Goal: Task Accomplishment & Management: Complete application form

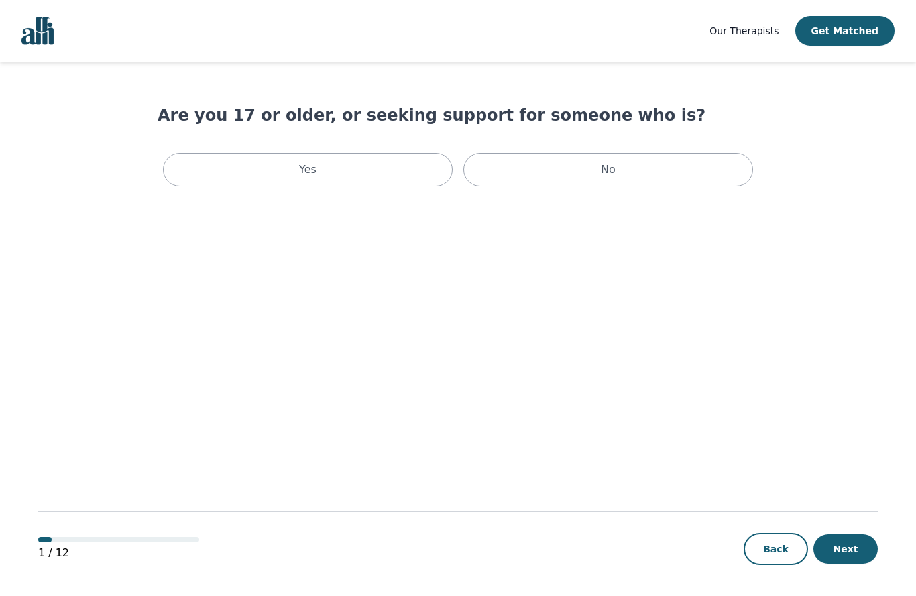
click at [308, 170] on p "Yes" at bounding box center [307, 170] width 17 height 16
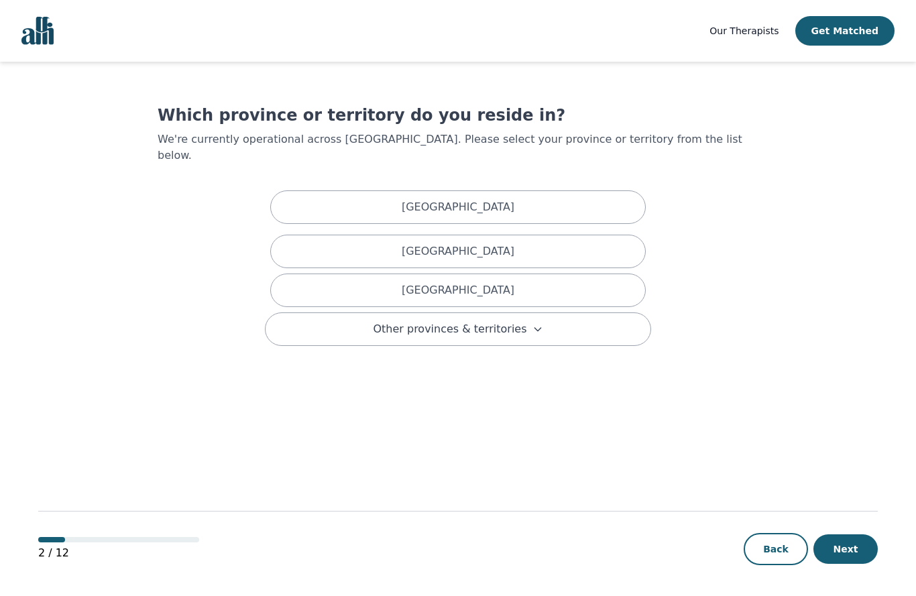
click at [562, 235] on div "[GEOGRAPHIC_DATA]" at bounding box center [457, 252] width 375 height 34
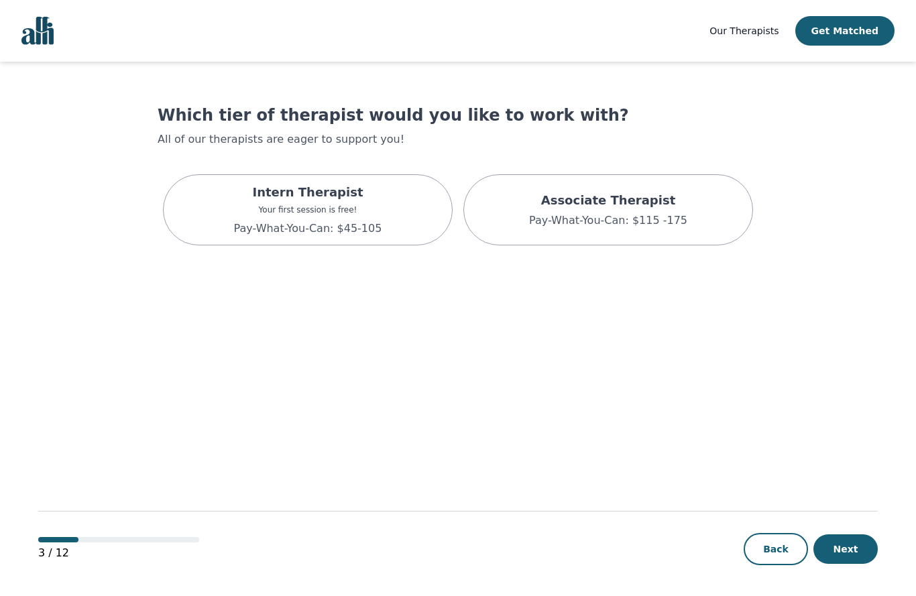
click at [667, 208] on p "Associate Therapist" at bounding box center [608, 200] width 158 height 19
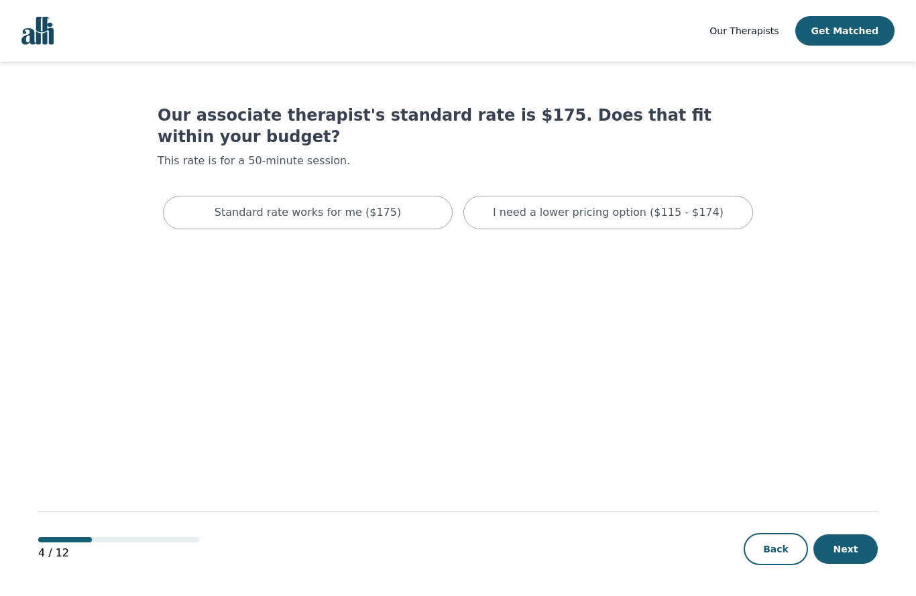
click at [690, 204] on p "I need a lower pricing option ($115 - $174)" at bounding box center [608, 212] width 231 height 16
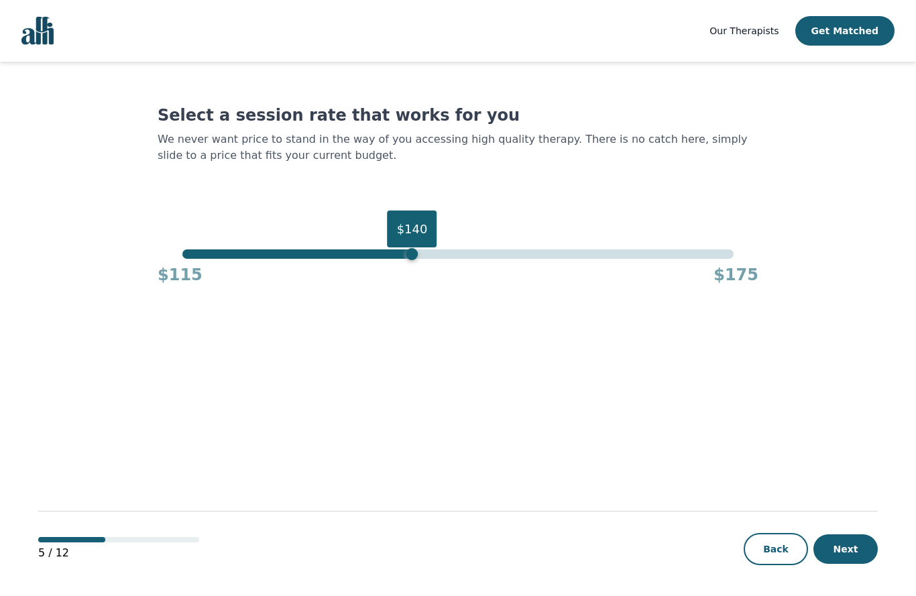
click at [859, 549] on button "Next" at bounding box center [845, 548] width 64 height 29
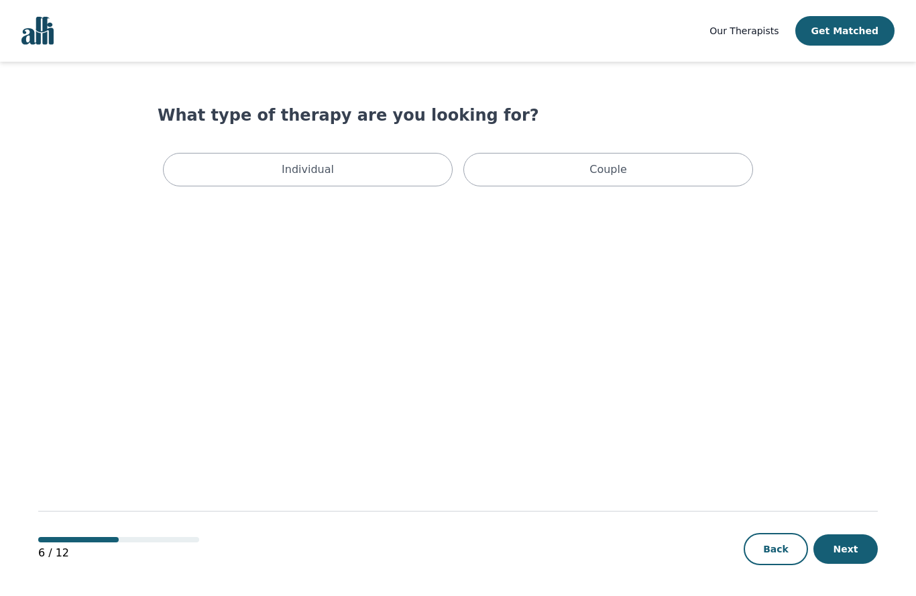
click at [276, 168] on div "Individual" at bounding box center [308, 170] width 290 height 34
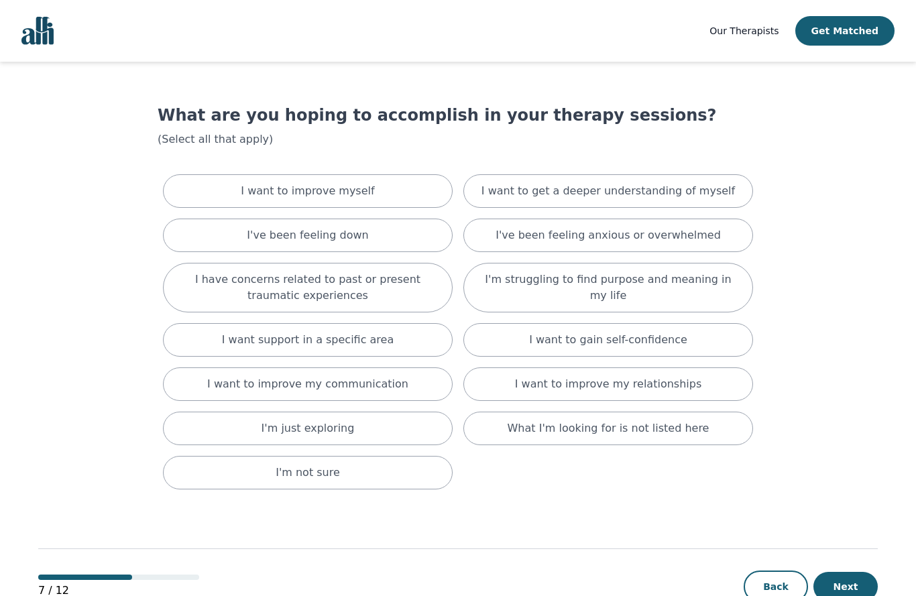
click at [686, 236] on p "I've been feeling anxious or overwhelmed" at bounding box center [607, 235] width 225 height 16
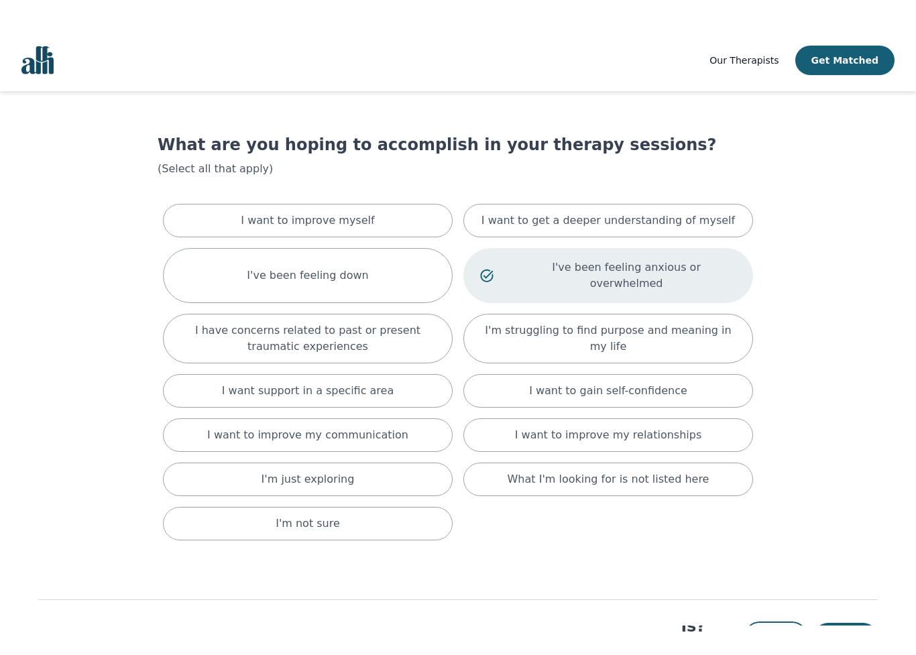
scroll to position [1, 0]
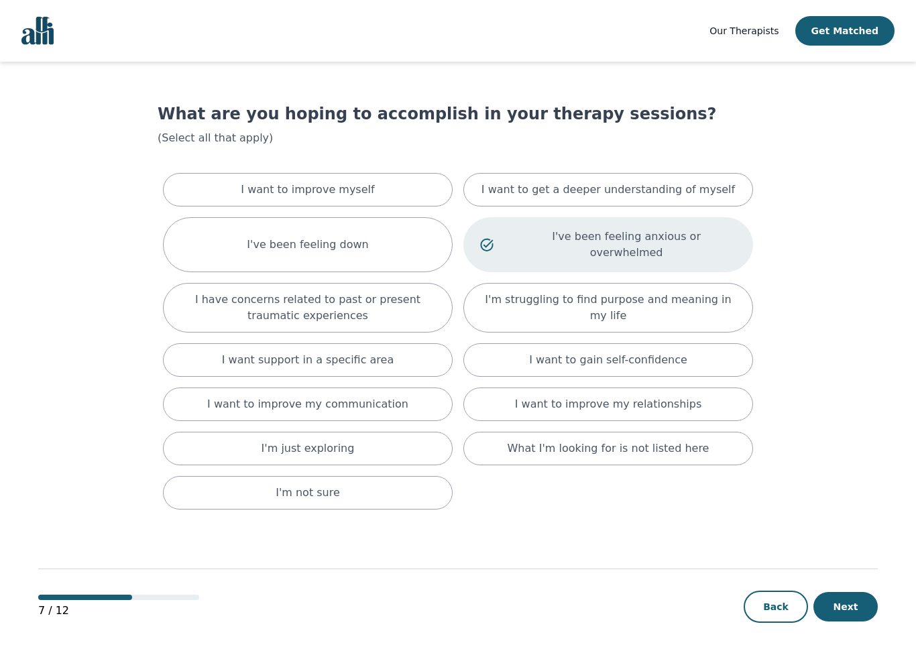
click at [855, 595] on button "Next" at bounding box center [845, 606] width 64 height 29
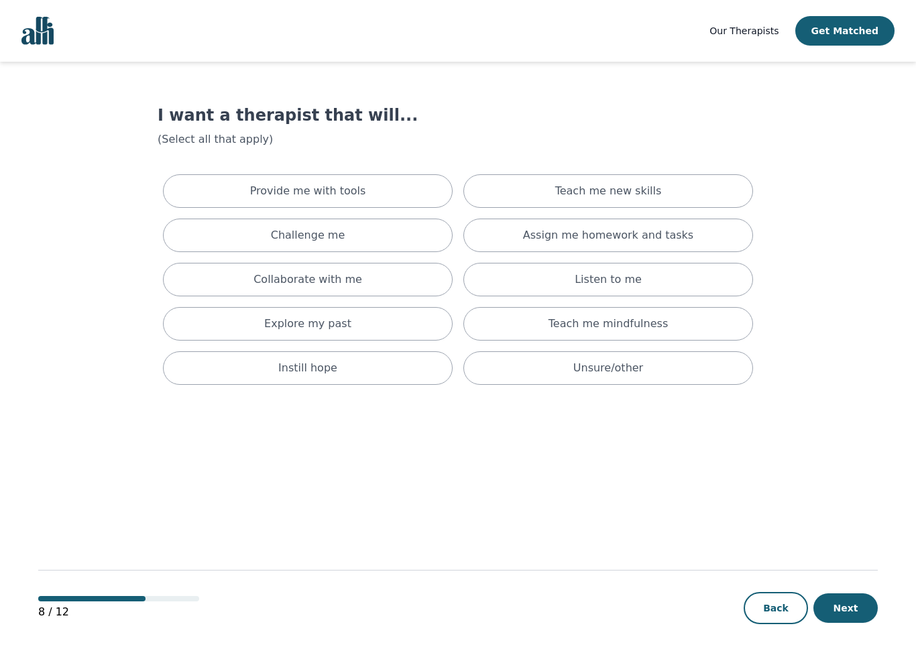
click at [347, 368] on div "Instill hope" at bounding box center [308, 368] width 290 height 34
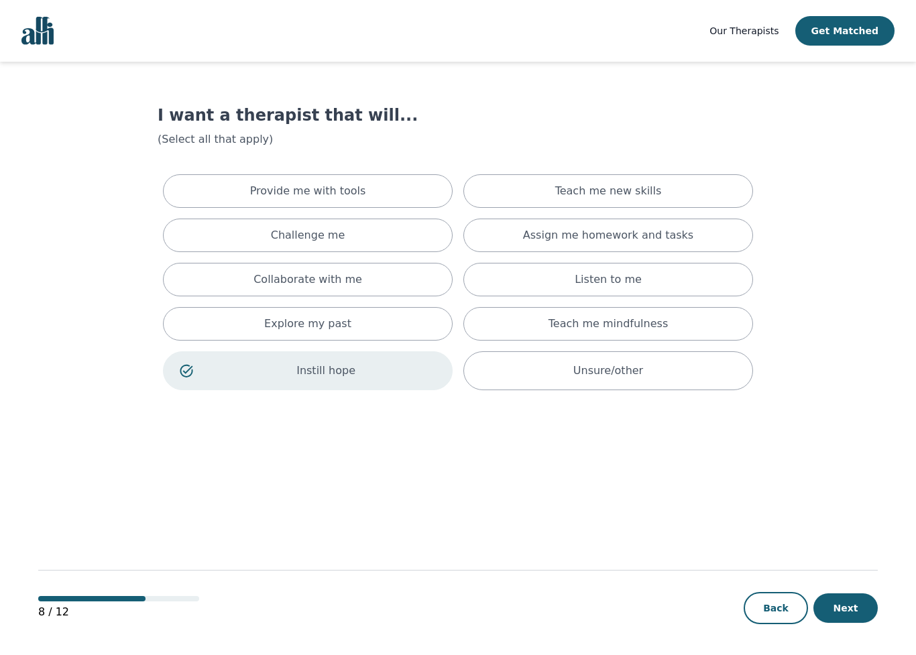
click at [331, 315] on div "Explore my past" at bounding box center [308, 324] width 290 height 34
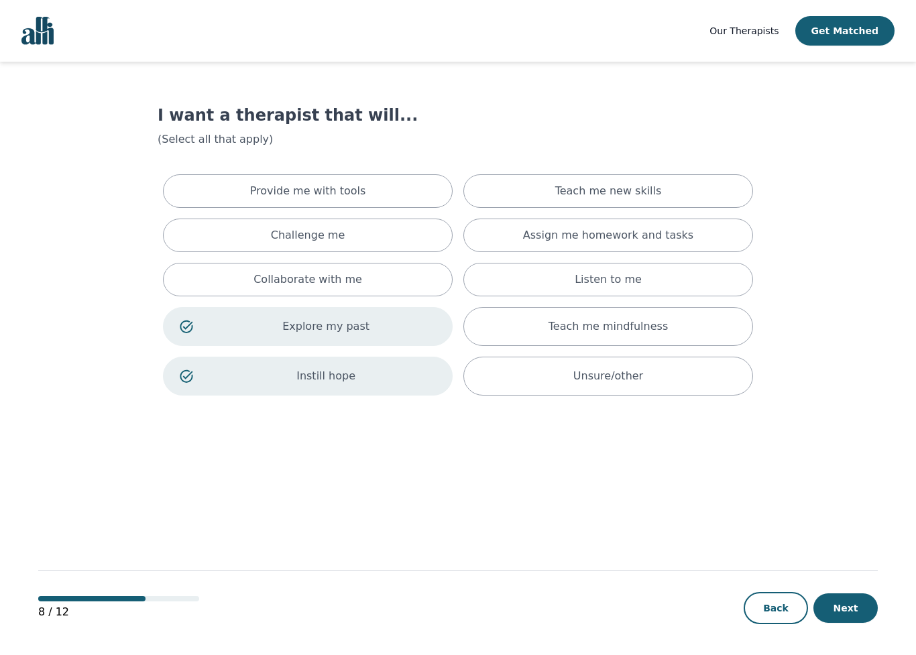
click at [646, 282] on div "Listen to me" at bounding box center [608, 280] width 290 height 34
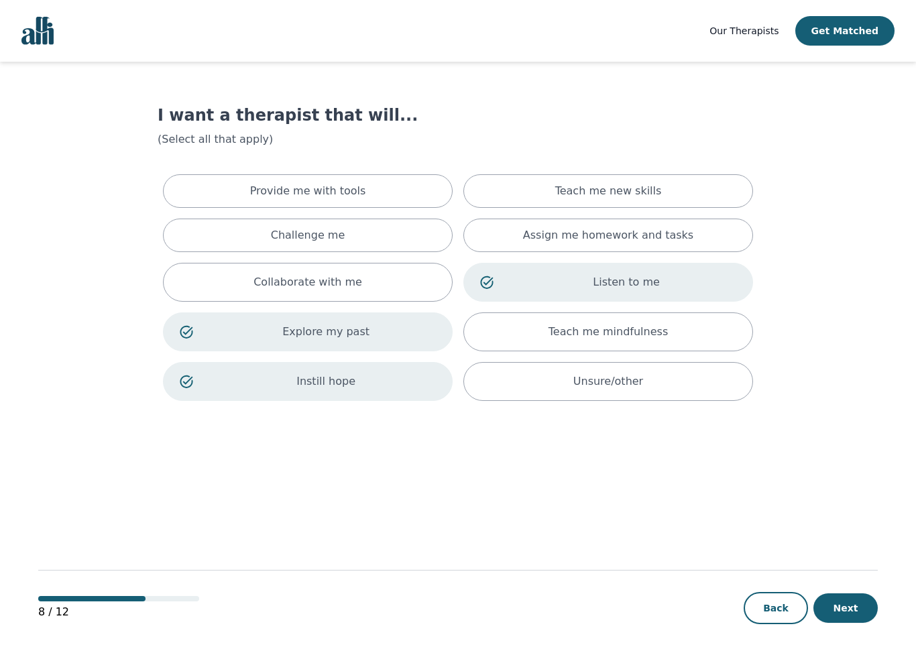
click at [388, 187] on div "Provide me with tools" at bounding box center [308, 191] width 290 height 34
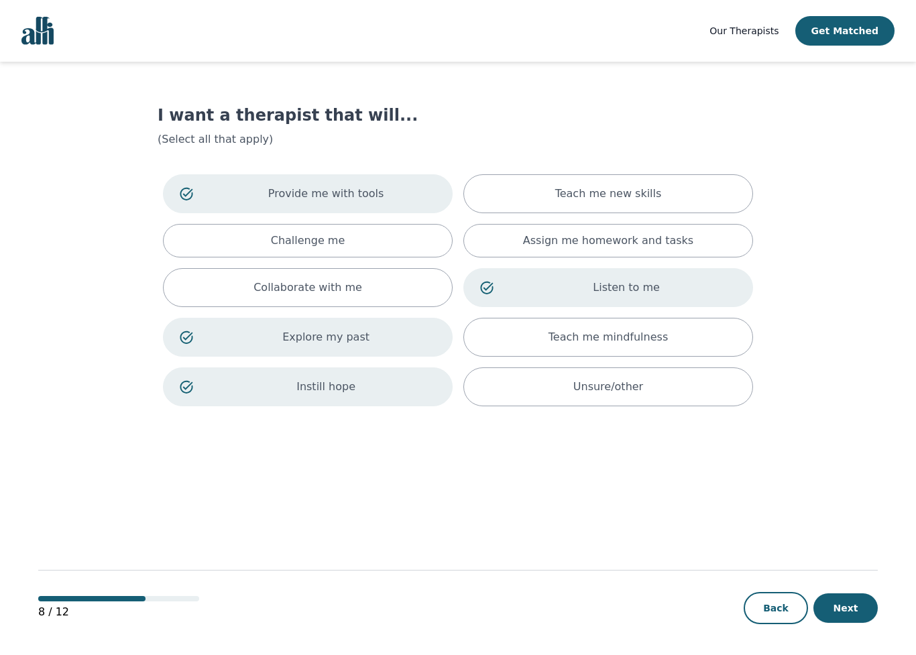
click at [708, 334] on div "Teach me mindfulness" at bounding box center [608, 337] width 290 height 39
click at [853, 595] on button "Next" at bounding box center [845, 607] width 64 height 29
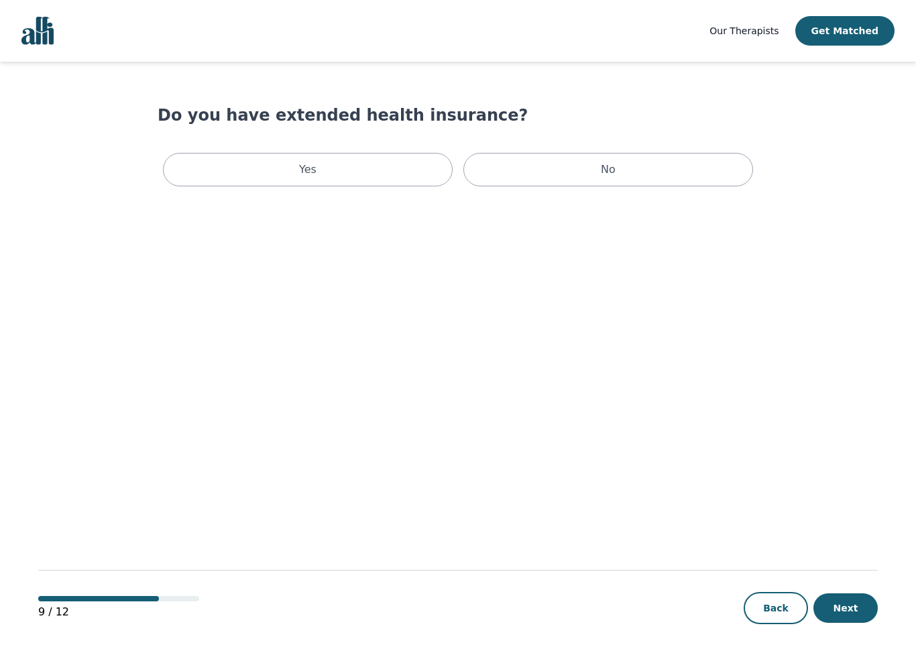
click at [646, 164] on div "No" at bounding box center [608, 170] width 290 height 34
